Goal: Communication & Community: Answer question/provide support

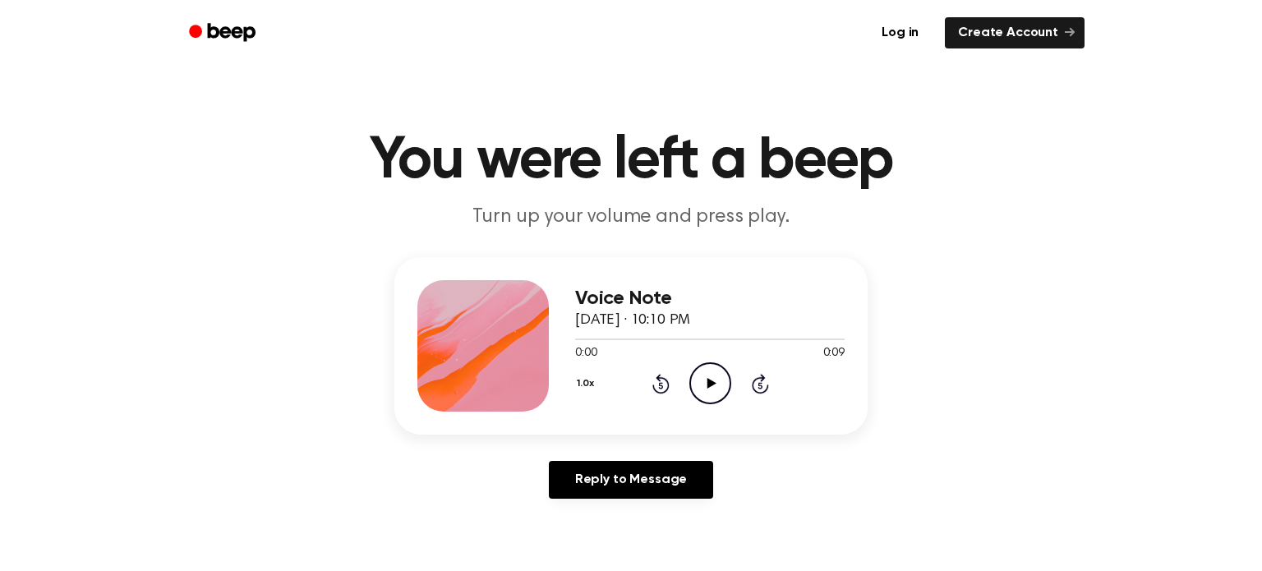
click at [701, 394] on icon "Play Audio" at bounding box center [710, 383] width 42 height 42
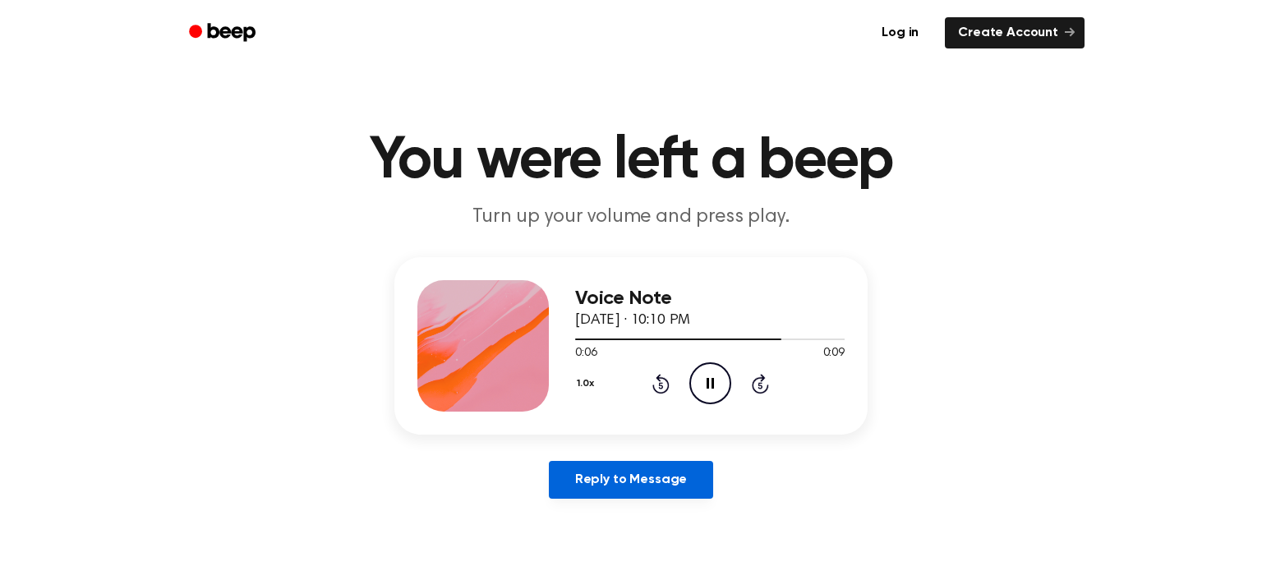
click at [683, 485] on link "Reply to Message" at bounding box center [631, 480] width 164 height 38
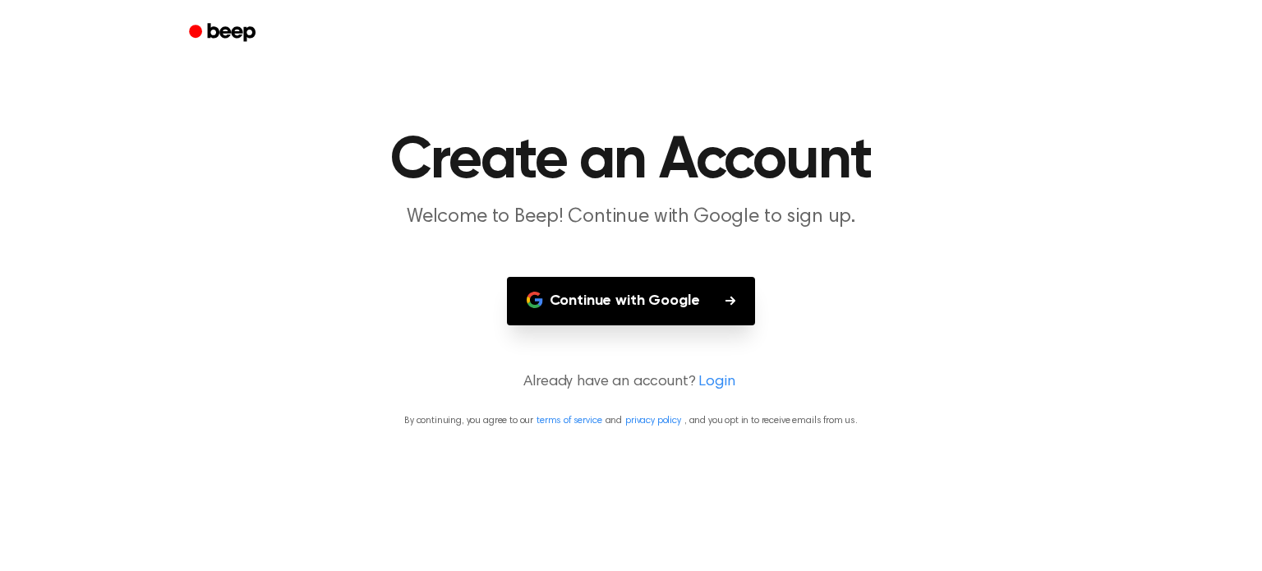
click at [344, 172] on h1 "Create an Account" at bounding box center [630, 160] width 841 height 59
click at [675, 299] on button "Continue with Google" at bounding box center [631, 301] width 249 height 48
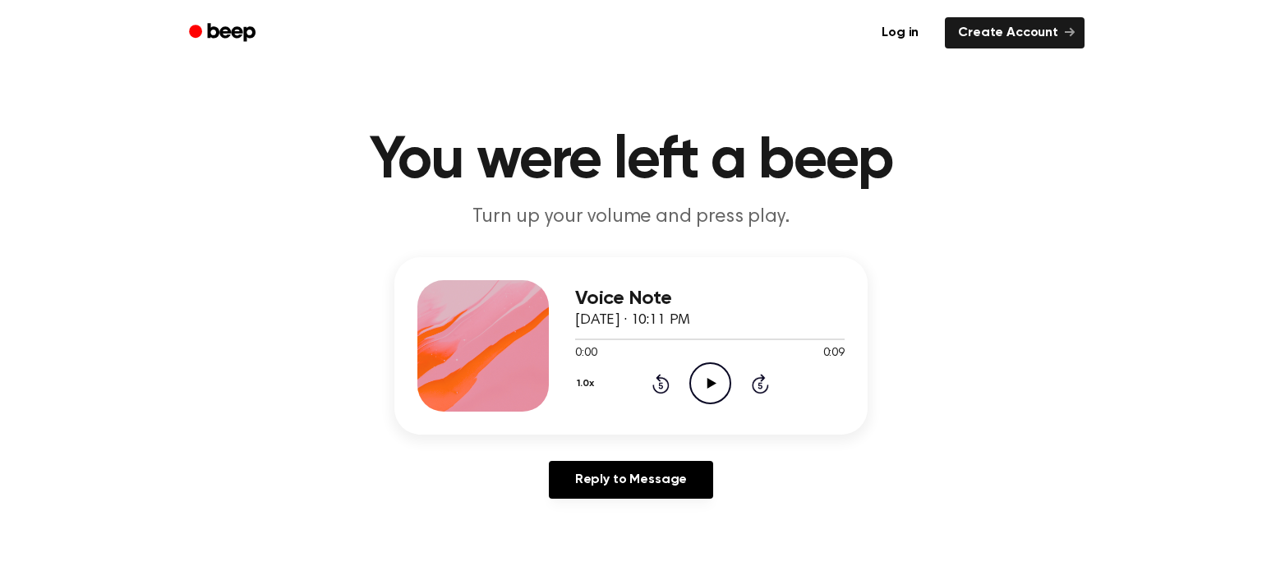
click at [714, 381] on icon "Play Audio" at bounding box center [710, 383] width 42 height 42
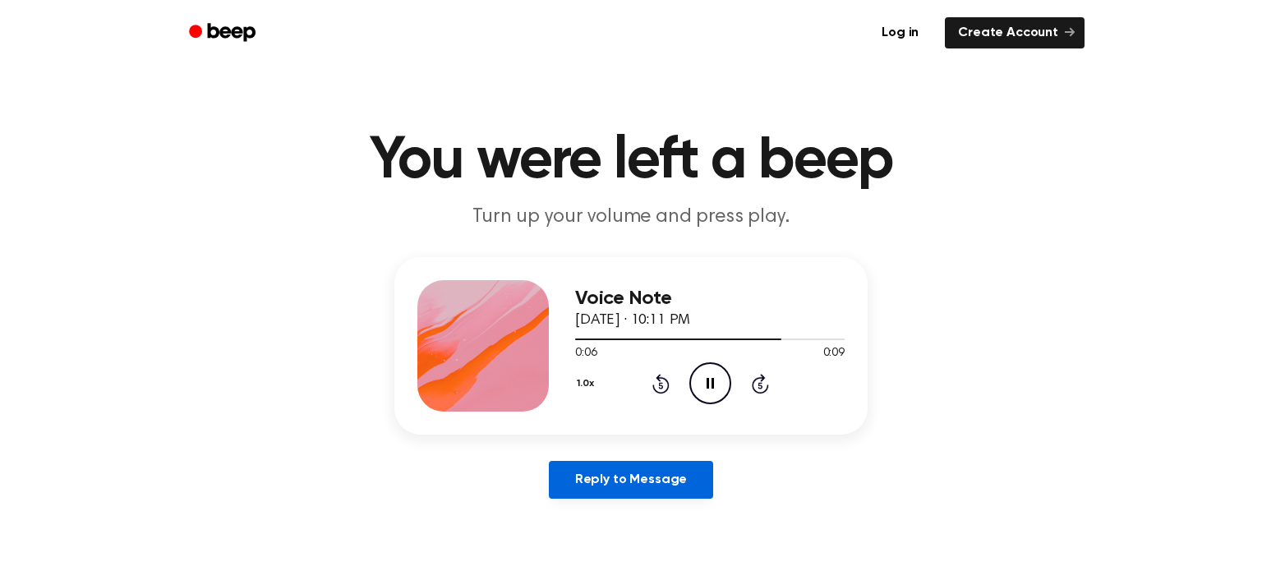
click at [624, 488] on link "Reply to Message" at bounding box center [631, 480] width 164 height 38
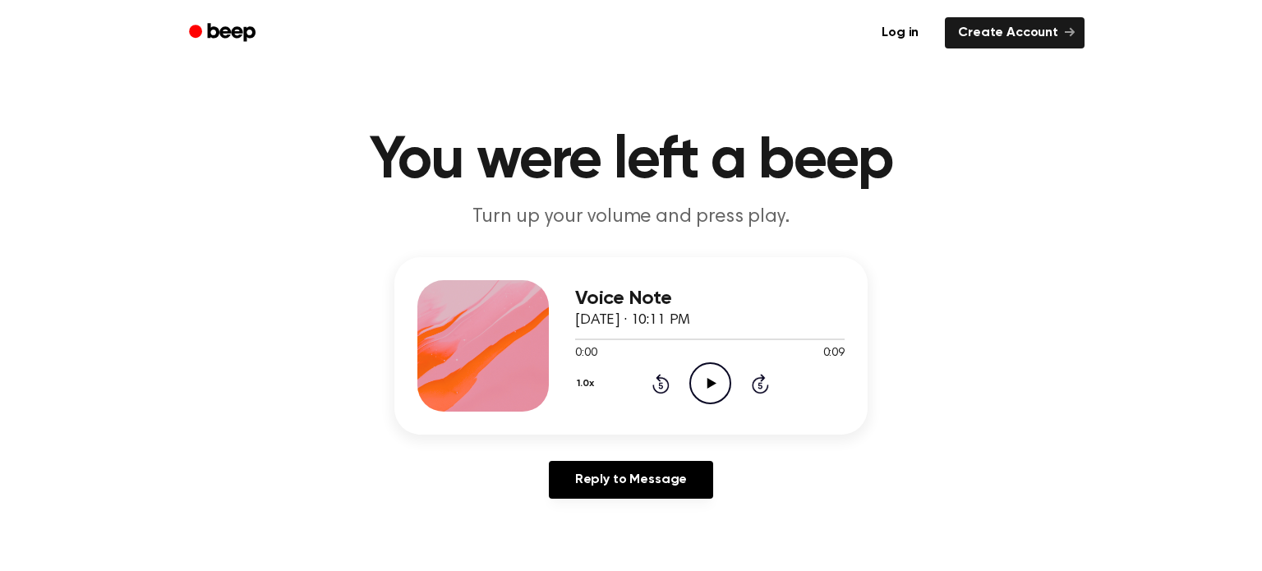
click at [759, 384] on icon "Skip 5 seconds" at bounding box center [760, 383] width 18 height 21
click at [712, 382] on icon at bounding box center [711, 383] width 9 height 11
click at [577, 383] on button "1.0x" at bounding box center [587, 384] width 25 height 28
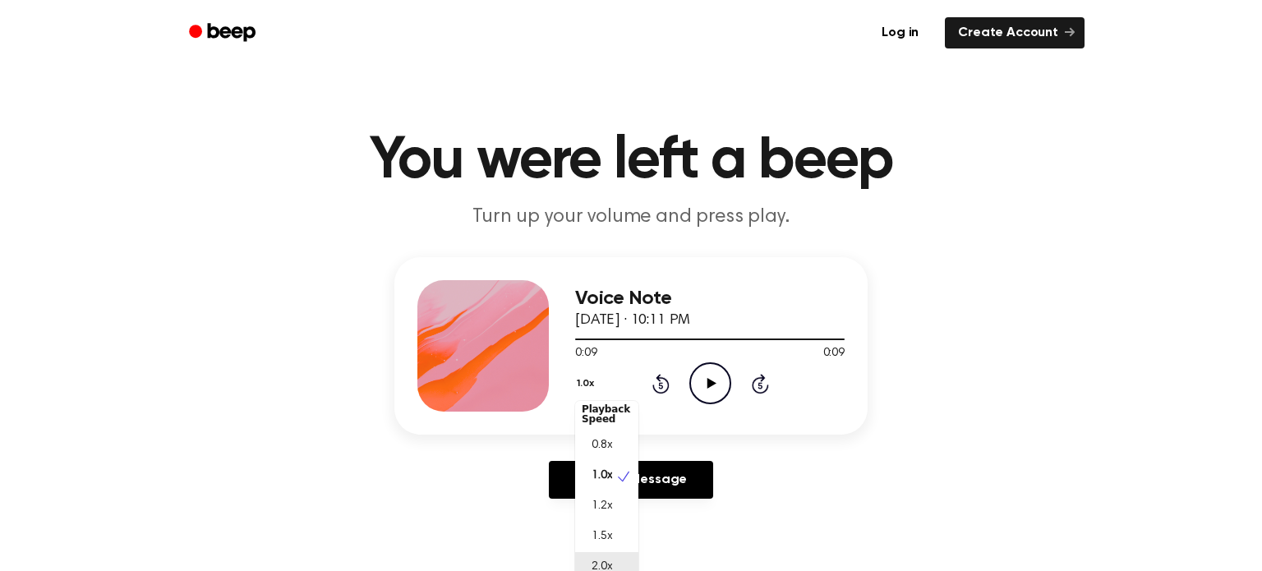
scroll to position [11, 0]
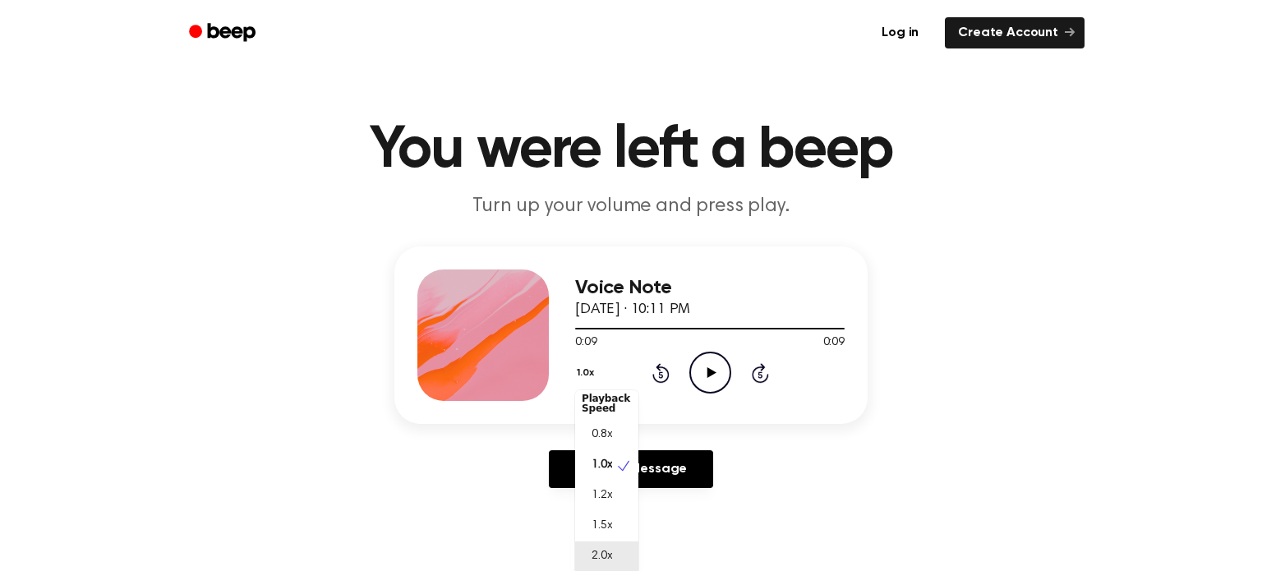
click at [600, 555] on div "2.0x" at bounding box center [606, 557] width 63 height 30
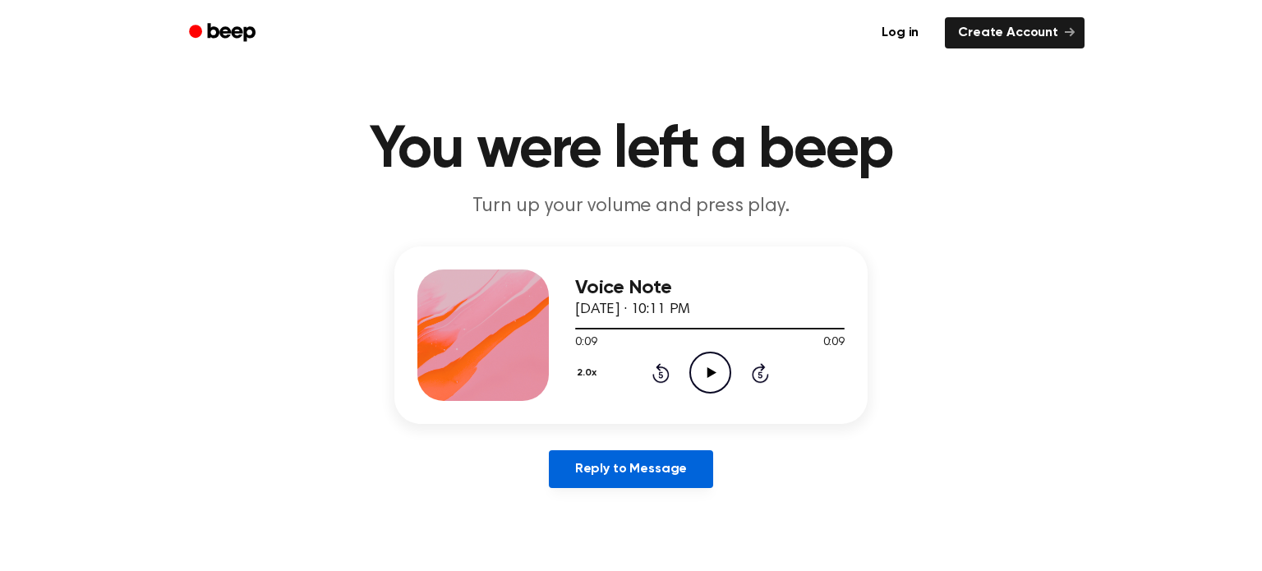
click at [632, 469] on link "Reply to Message" at bounding box center [631, 469] width 164 height 38
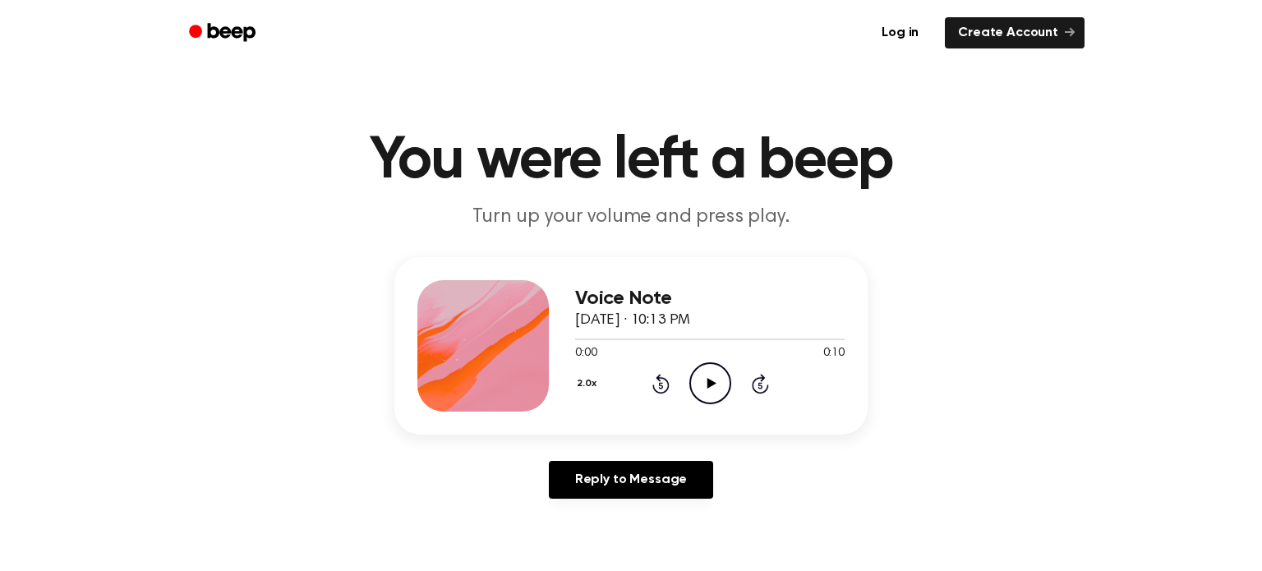
click at [757, 379] on icon at bounding box center [760, 384] width 17 height 20
click at [717, 376] on icon "Play Audio" at bounding box center [710, 383] width 42 height 42
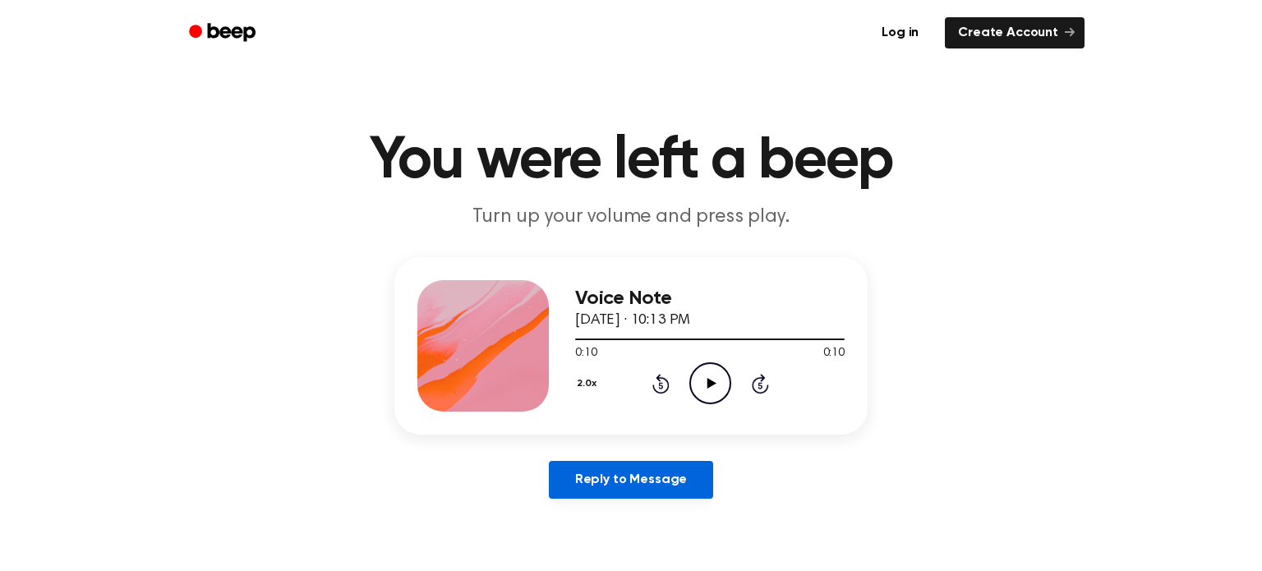
click at [702, 469] on link "Reply to Message" at bounding box center [631, 480] width 164 height 38
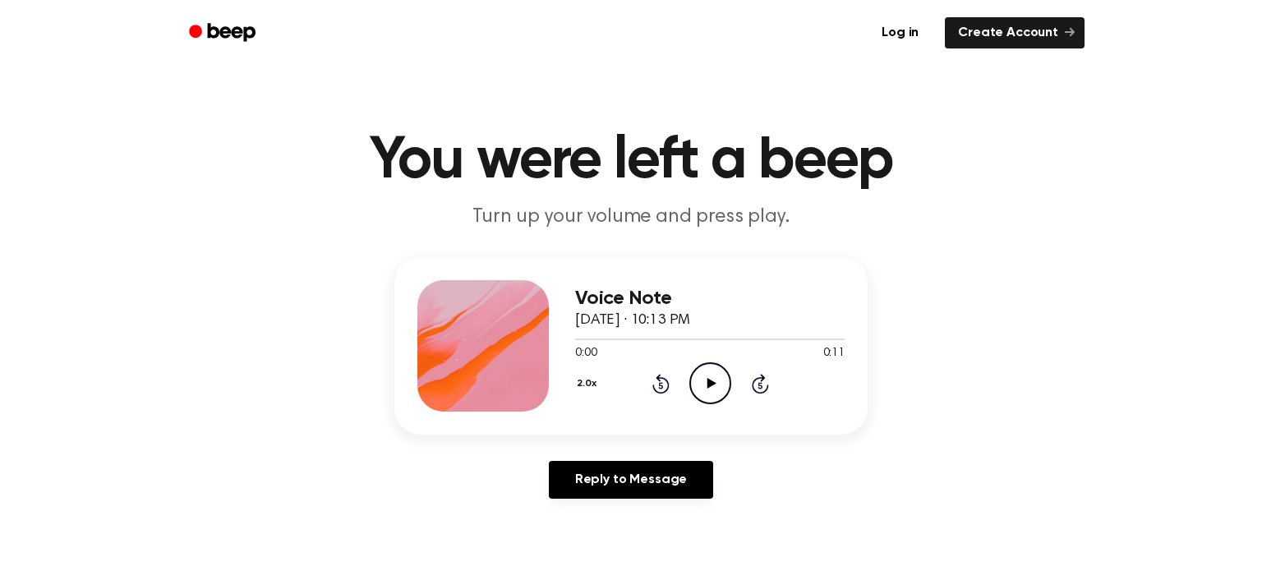
click at [707, 378] on icon "Play Audio" at bounding box center [710, 383] width 42 height 42
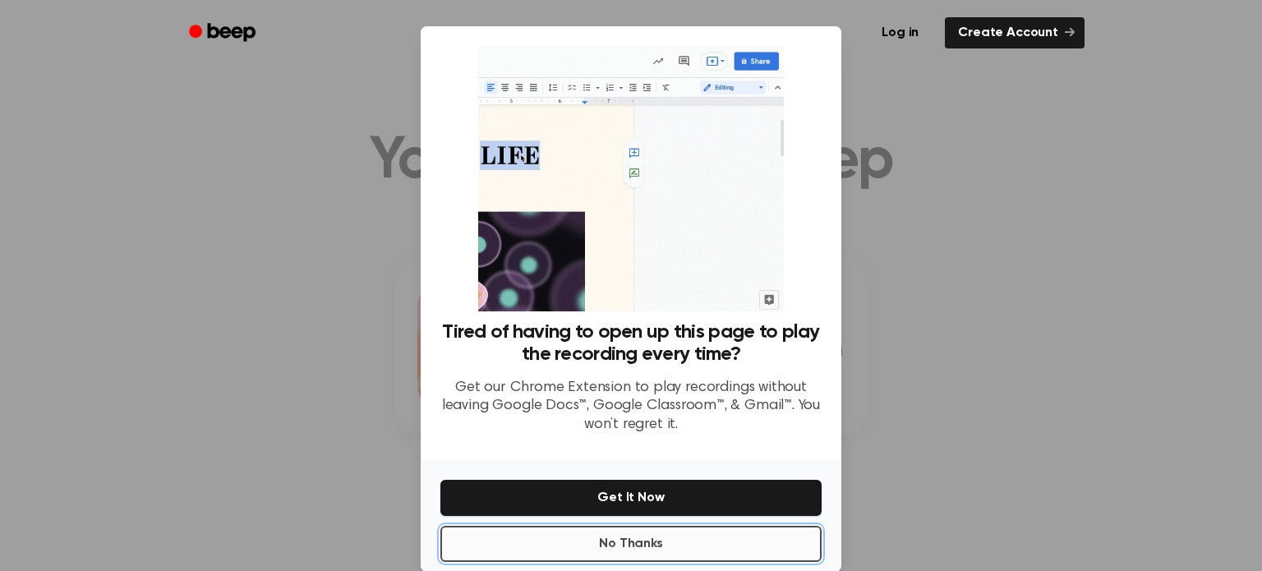
click at [799, 546] on button "No Thanks" at bounding box center [630, 544] width 381 height 36
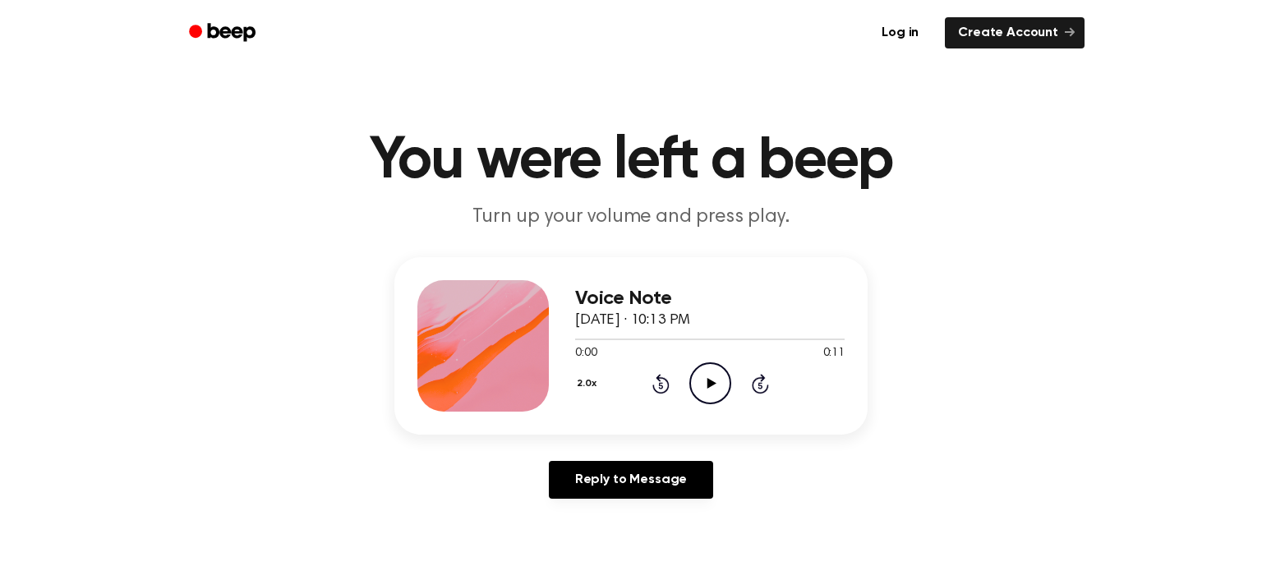
click at [720, 380] on icon "Play Audio" at bounding box center [710, 383] width 42 height 42
click at [649, 390] on div "2.0x Rewind 5 seconds Pause Audio Skip 5 seconds" at bounding box center [710, 383] width 270 height 42
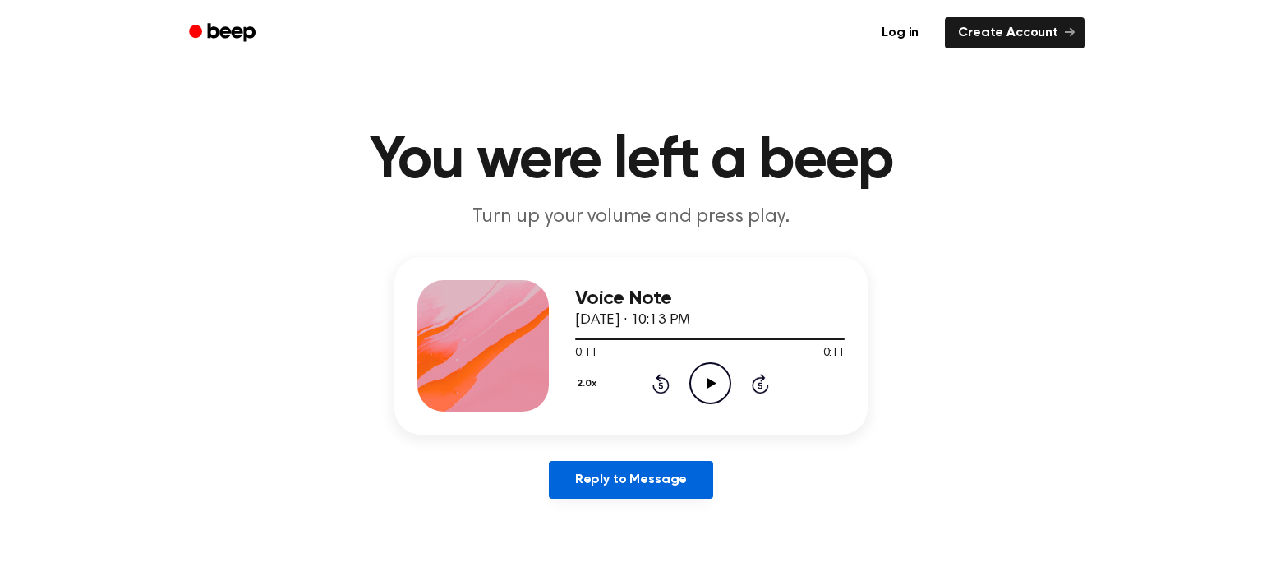
click at [675, 464] on link "Reply to Message" at bounding box center [631, 480] width 164 height 38
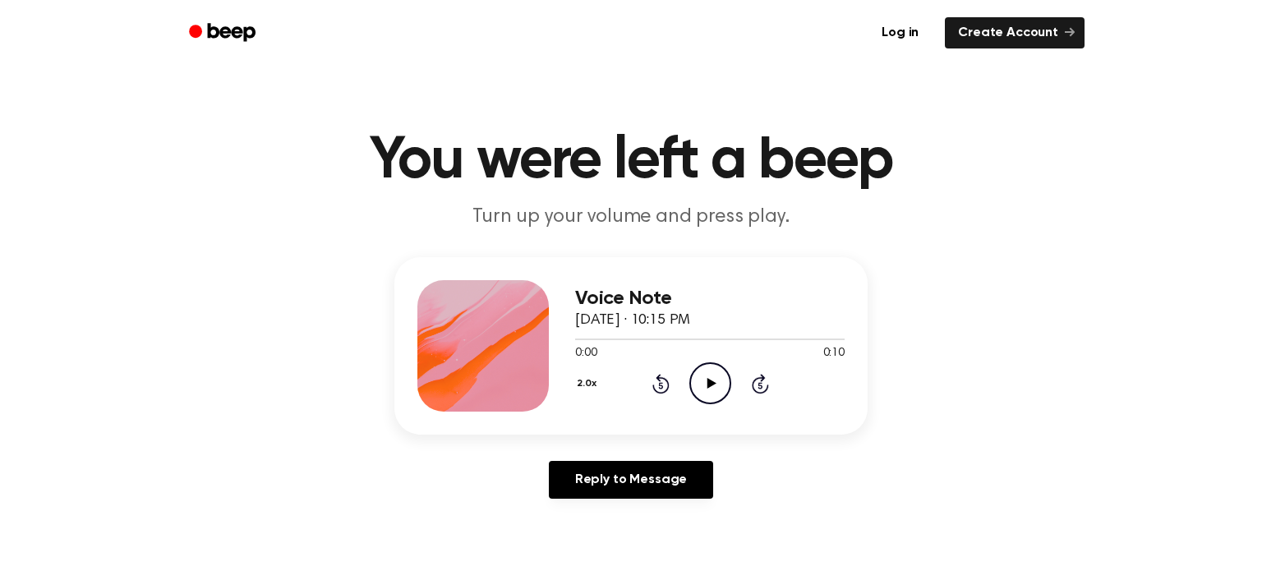
click at [715, 382] on icon "Play Audio" at bounding box center [710, 383] width 42 height 42
click at [770, 391] on div "2.0x Rewind 5 seconds Play Audio Skip 5 seconds" at bounding box center [710, 383] width 270 height 42
click at [705, 400] on icon "Play Audio" at bounding box center [710, 383] width 42 height 42
click at [724, 383] on icon "Play Audio" at bounding box center [710, 383] width 42 height 42
click at [716, 378] on icon "Play Audio" at bounding box center [710, 383] width 42 height 42
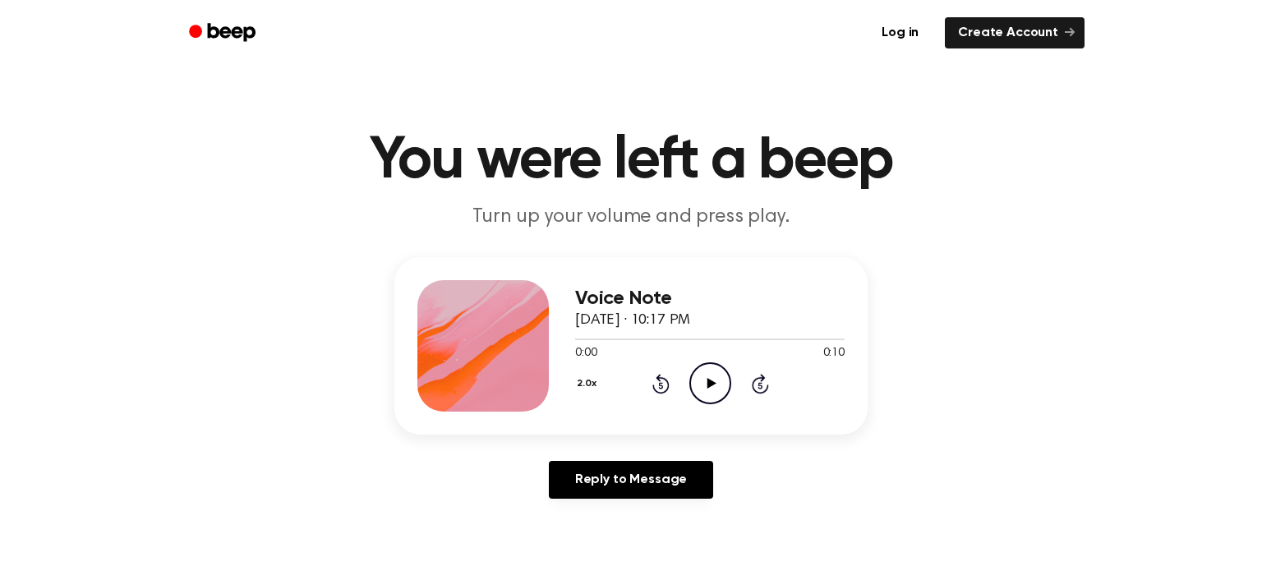
click at [721, 386] on icon "Play Audio" at bounding box center [710, 383] width 42 height 42
click at [626, 473] on link "Reply to Message" at bounding box center [631, 480] width 164 height 38
click at [710, 394] on icon "Play Audio" at bounding box center [710, 383] width 42 height 42
click at [716, 390] on icon "Play Audio" at bounding box center [710, 383] width 42 height 42
